Goal: Navigation & Orientation: Find specific page/section

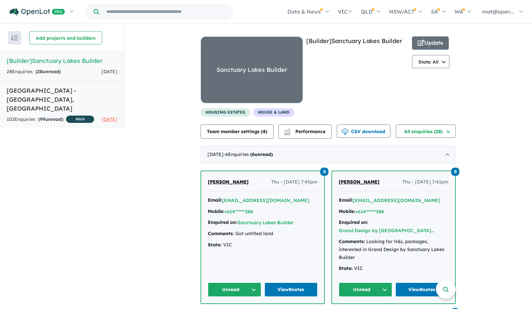
click at [105, 99] on h5 "[GEOGRAPHIC_DATA] - [GEOGRAPHIC_DATA][PERSON_NAME][GEOGRAPHIC_DATA]" at bounding box center [62, 99] width 111 height 27
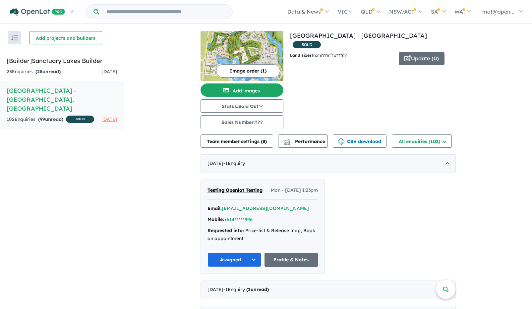
click at [12, 36] on img "button" at bounding box center [14, 37] width 7 height 5
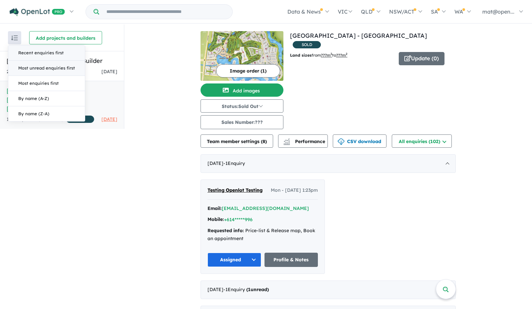
click at [19, 63] on button "Most unread enquiries first" at bounding box center [46, 68] width 77 height 15
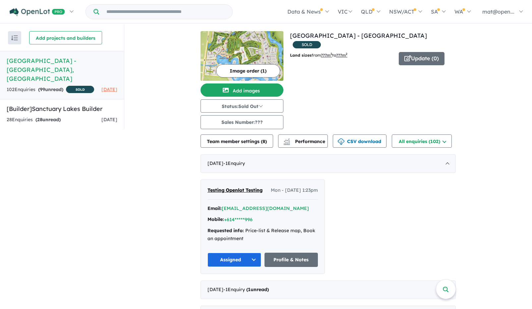
click at [14, 42] on button "button" at bounding box center [14, 37] width 13 height 13
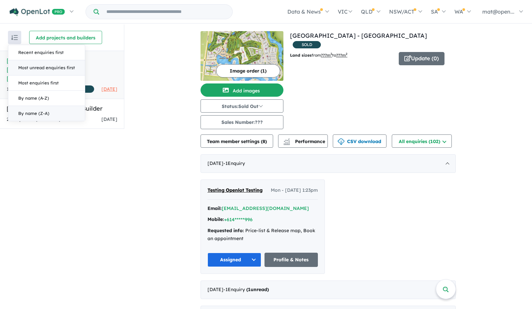
scroll to position [0, 0]
click at [24, 104] on button "By name (A-Z)" at bounding box center [46, 98] width 77 height 15
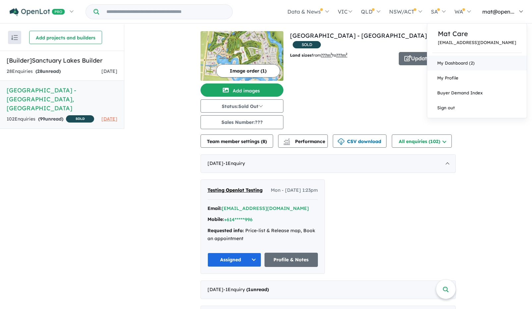
click at [493, 67] on link "My Dashboard (2)" at bounding box center [476, 63] width 99 height 15
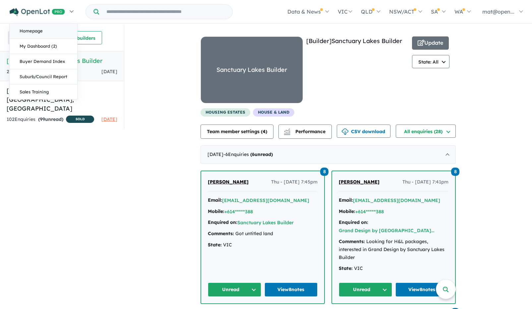
click at [51, 35] on link "Homepage" at bounding box center [44, 31] width 68 height 15
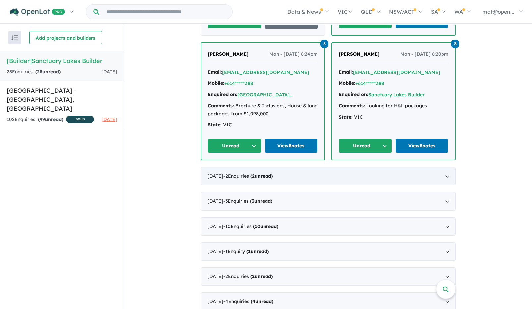
click at [309, 176] on div "July 2025 - 2 Enquir ies ( 2 unread)" at bounding box center [327, 176] width 255 height 19
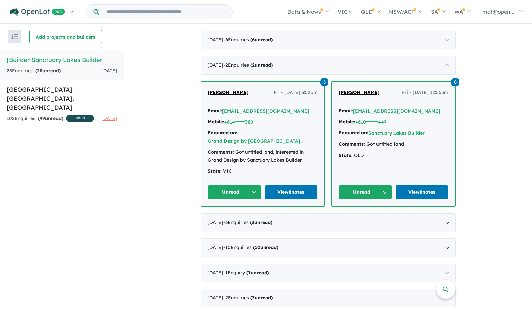
scroll to position [137, 0]
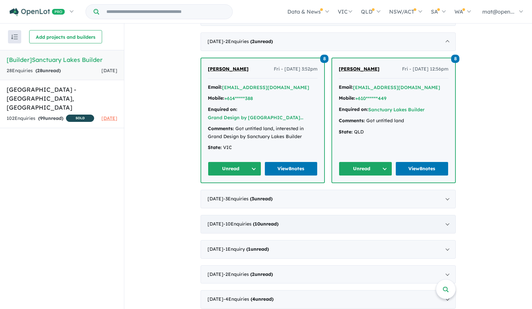
click at [316, 228] on div "May 2025 - 10 Enquir ies ( 10 unread)" at bounding box center [327, 224] width 255 height 19
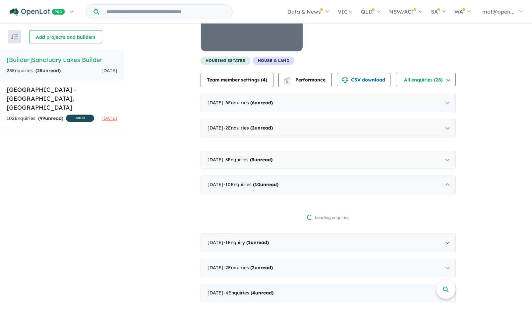
scroll to position [35, 0]
